Goal: Find specific page/section: Find specific page/section

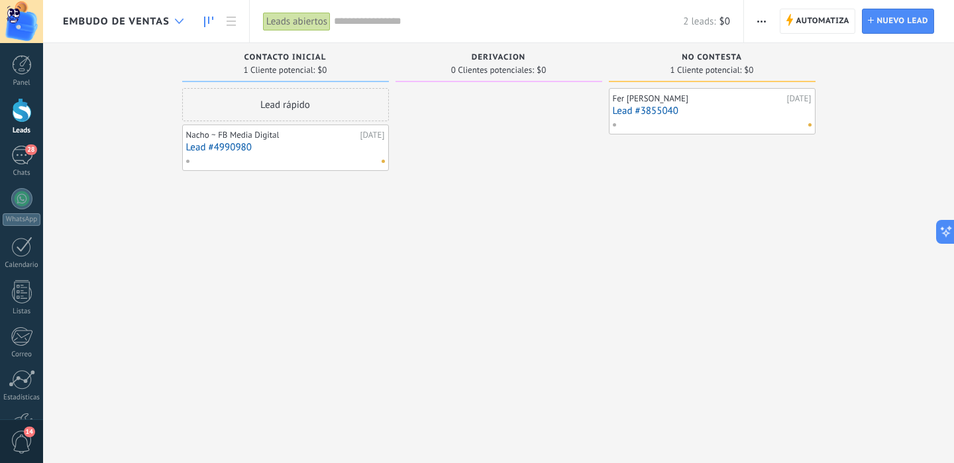
click at [177, 24] on div at bounding box center [179, 22] width 22 height 26
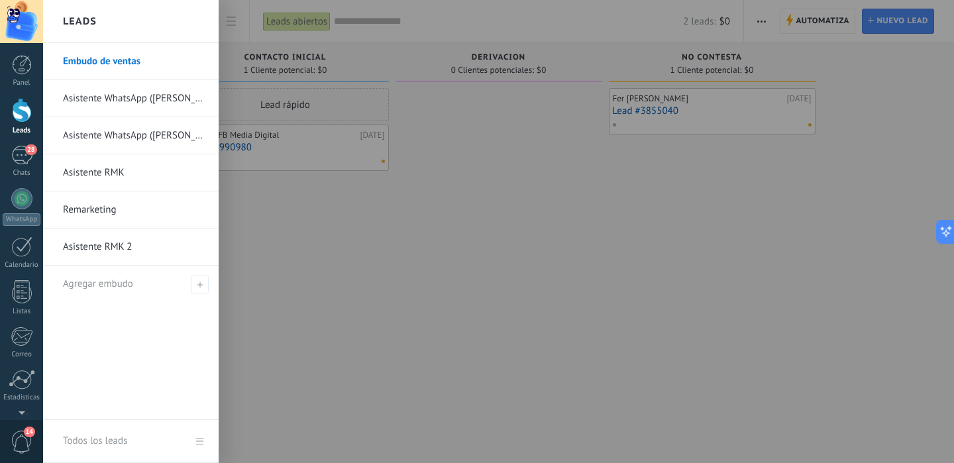
click at [104, 168] on link "Asistente RMK" at bounding box center [134, 172] width 142 height 37
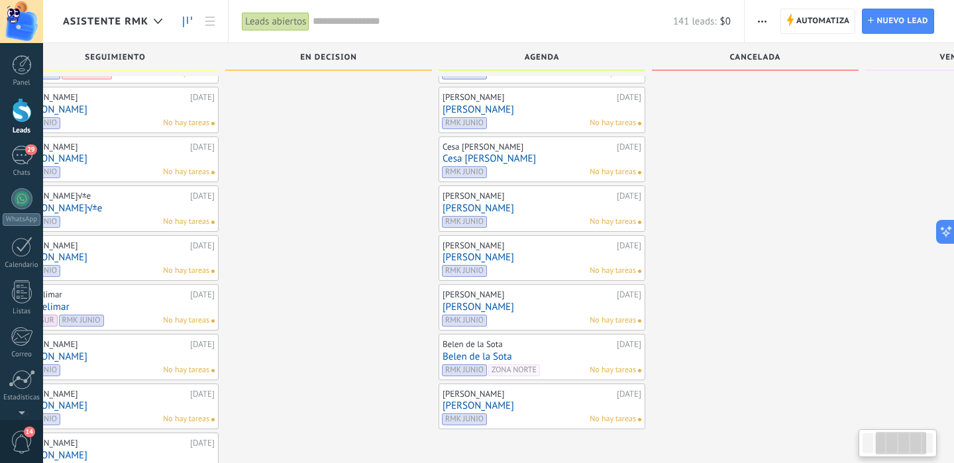
scroll to position [195, 0]
